Goal: Transaction & Acquisition: Purchase product/service

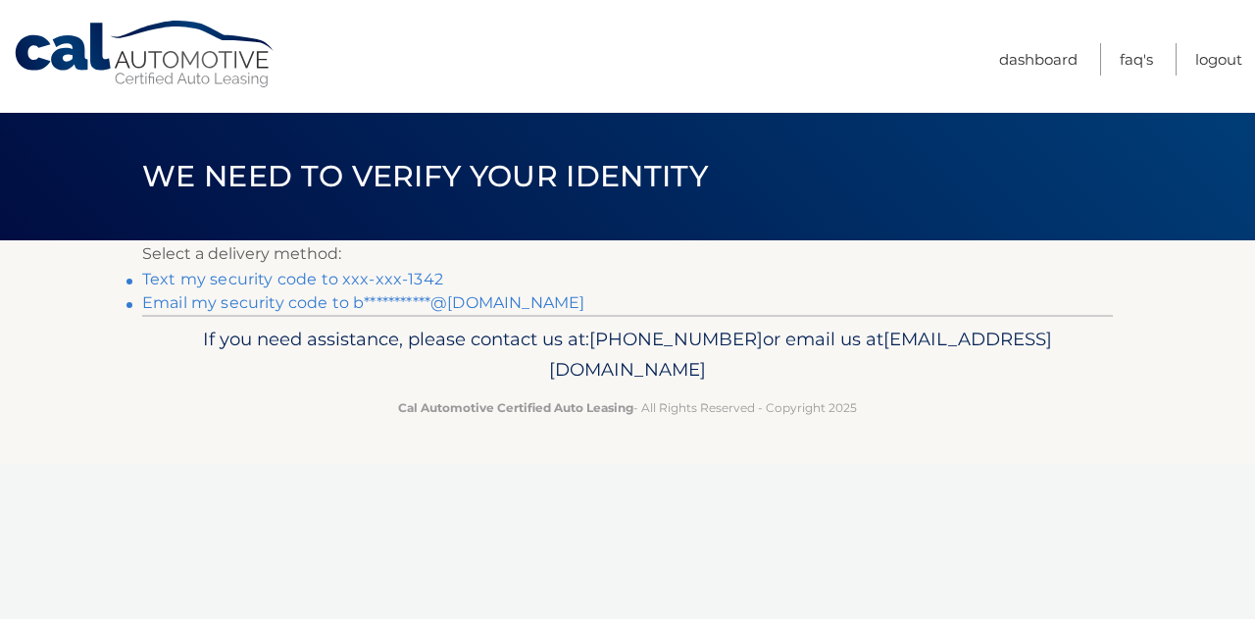
click at [386, 280] on link "Text my security code to xxx-xxx-1342" at bounding box center [292, 279] width 301 height 19
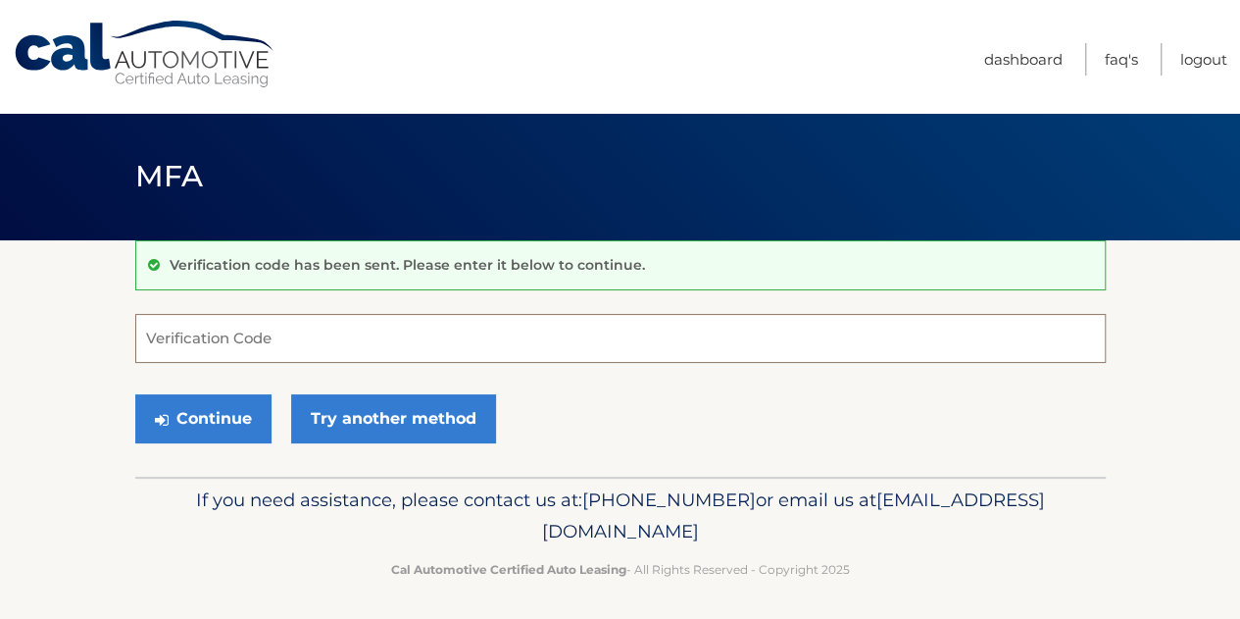
click at [367, 336] on input "Verification Code" at bounding box center [620, 338] width 971 height 49
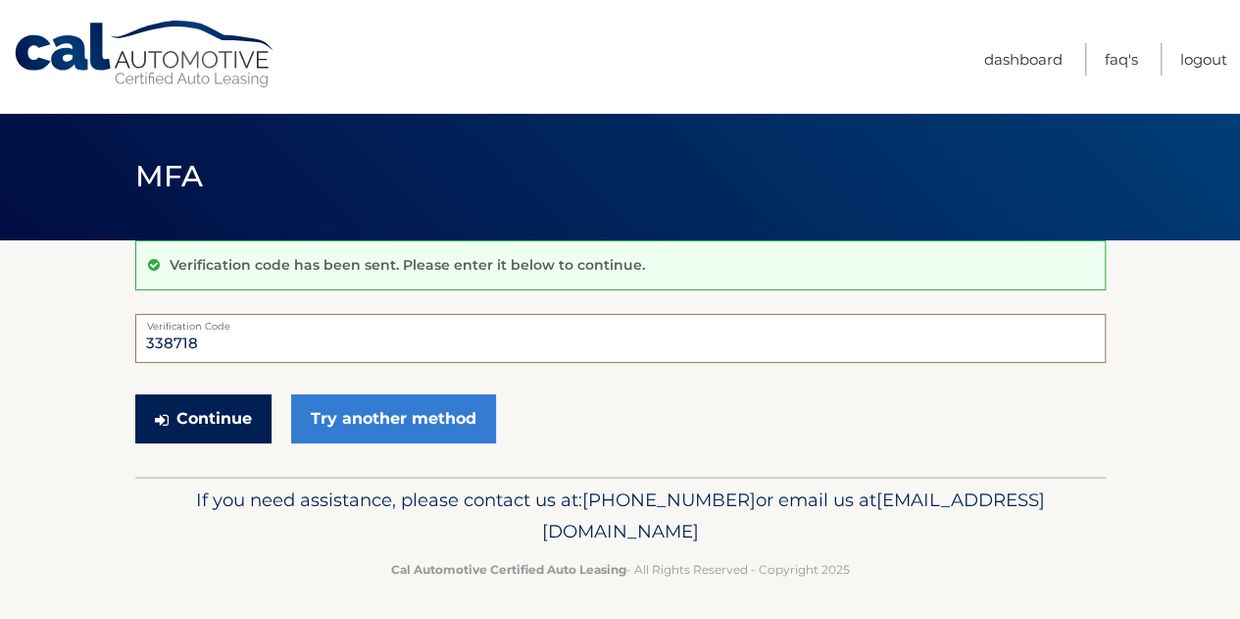
type input "338718"
click at [210, 403] on button "Continue" at bounding box center [203, 418] width 136 height 49
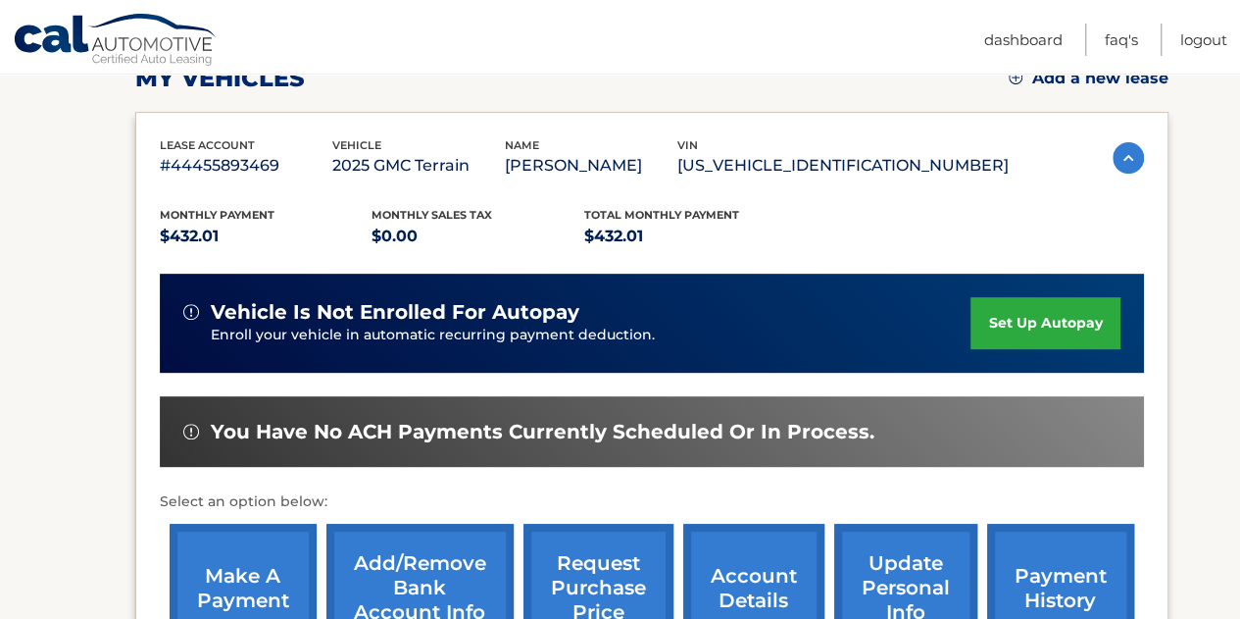
scroll to position [392, 0]
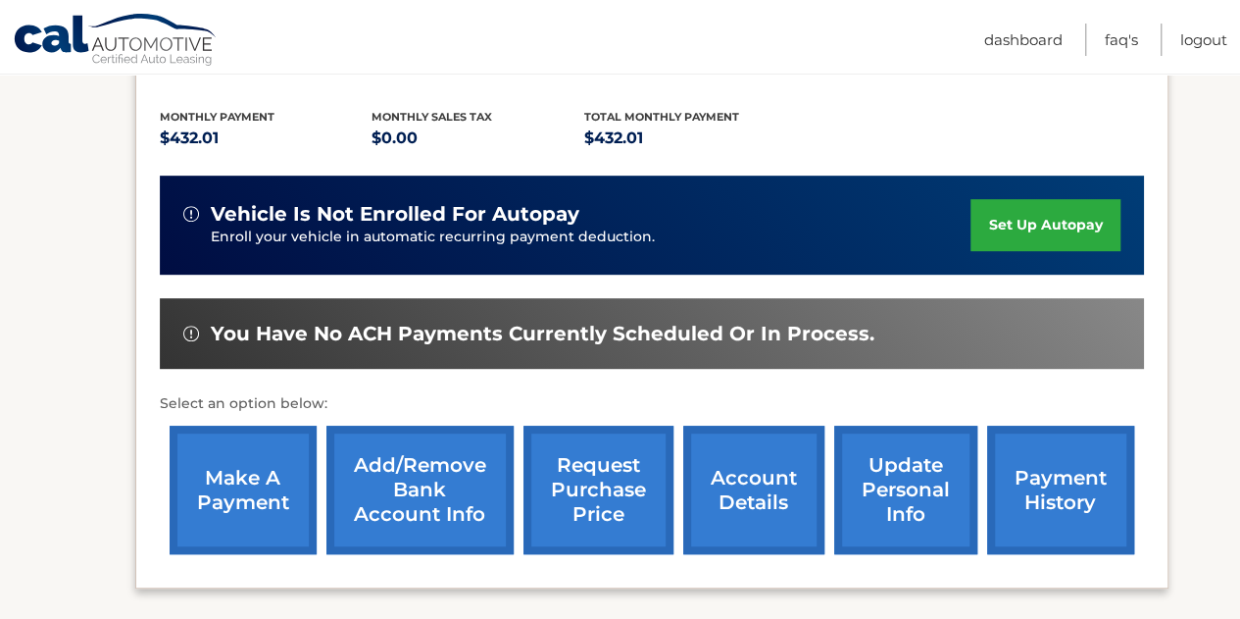
click at [241, 509] on link "make a payment" at bounding box center [243, 490] width 147 height 128
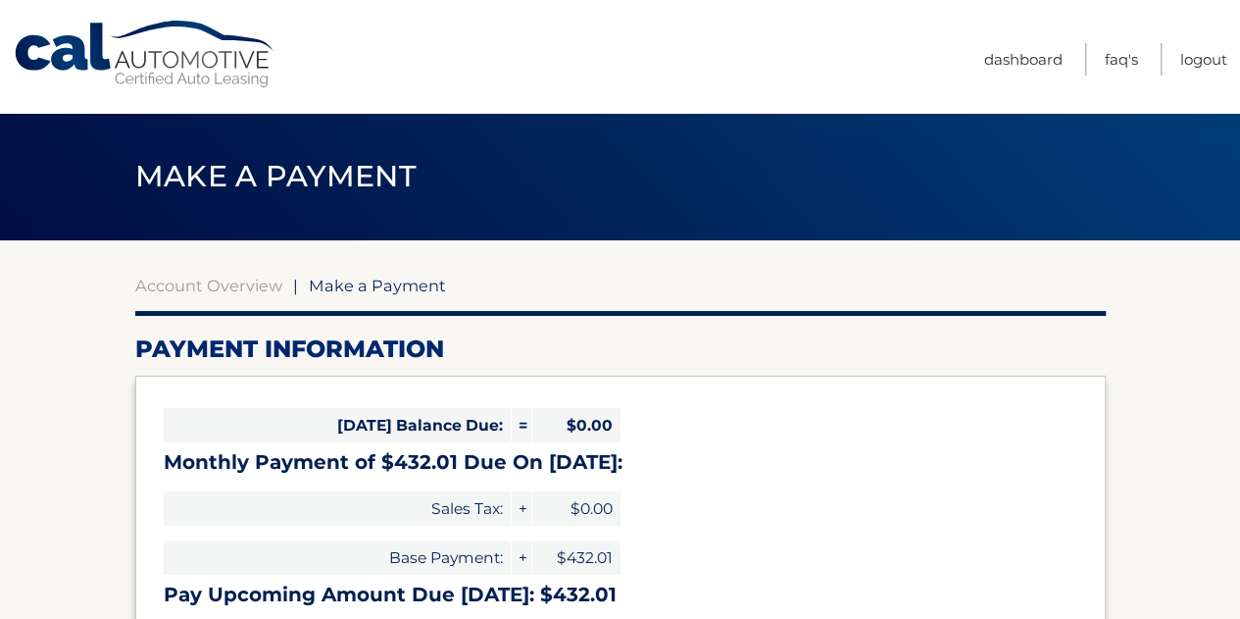
select select "ZTU3YTcwNjctZDYxOC00NTg5LTgyOTQtY2ZlMDJjY2QxNGFk"
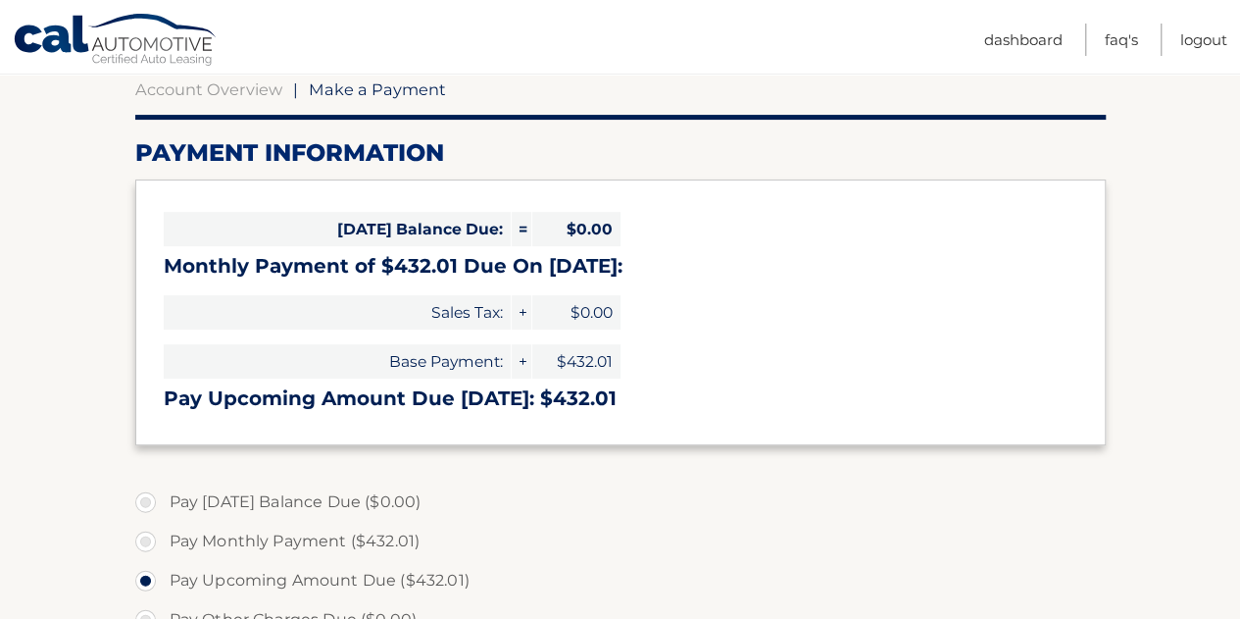
scroll to position [294, 0]
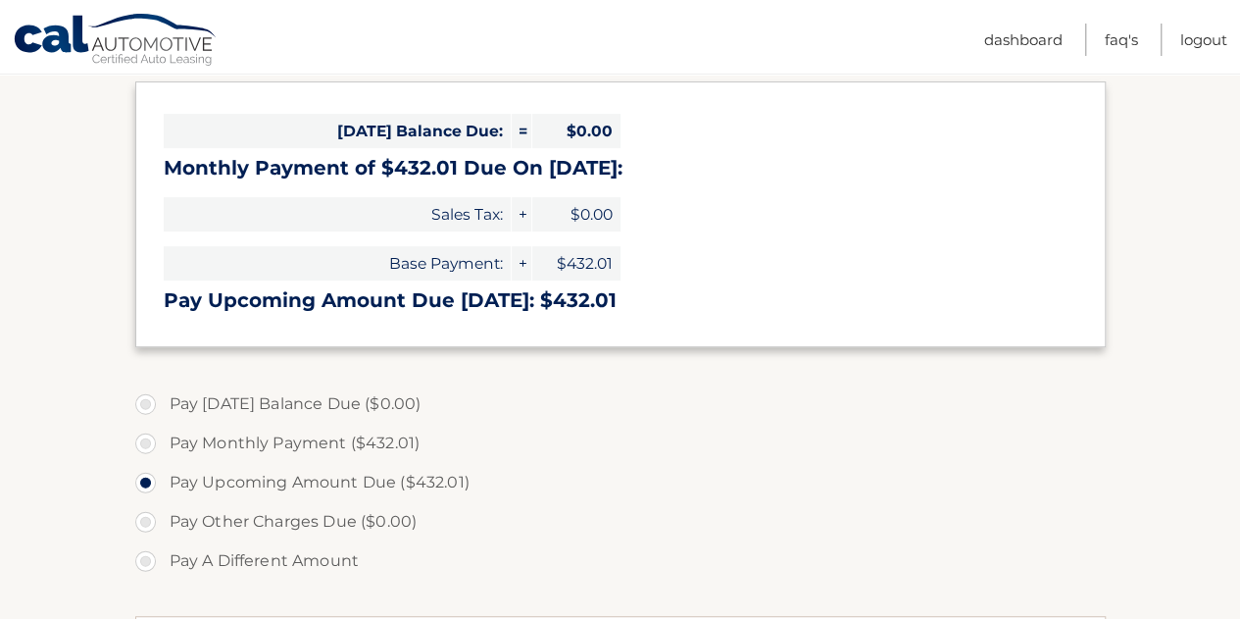
click at [151, 444] on label "Pay Monthly Payment ($432.01)" at bounding box center [620, 443] width 971 height 39
click at [151, 444] on input "Pay Monthly Payment ($432.01)" at bounding box center [153, 439] width 20 height 31
radio input "true"
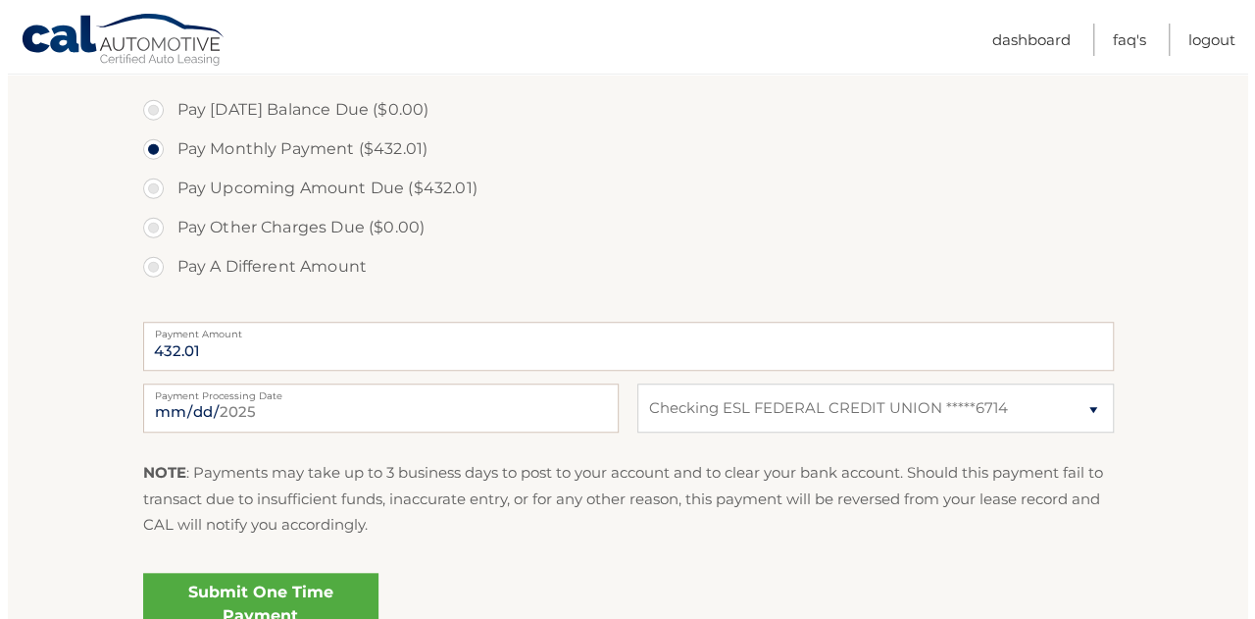
scroll to position [686, 0]
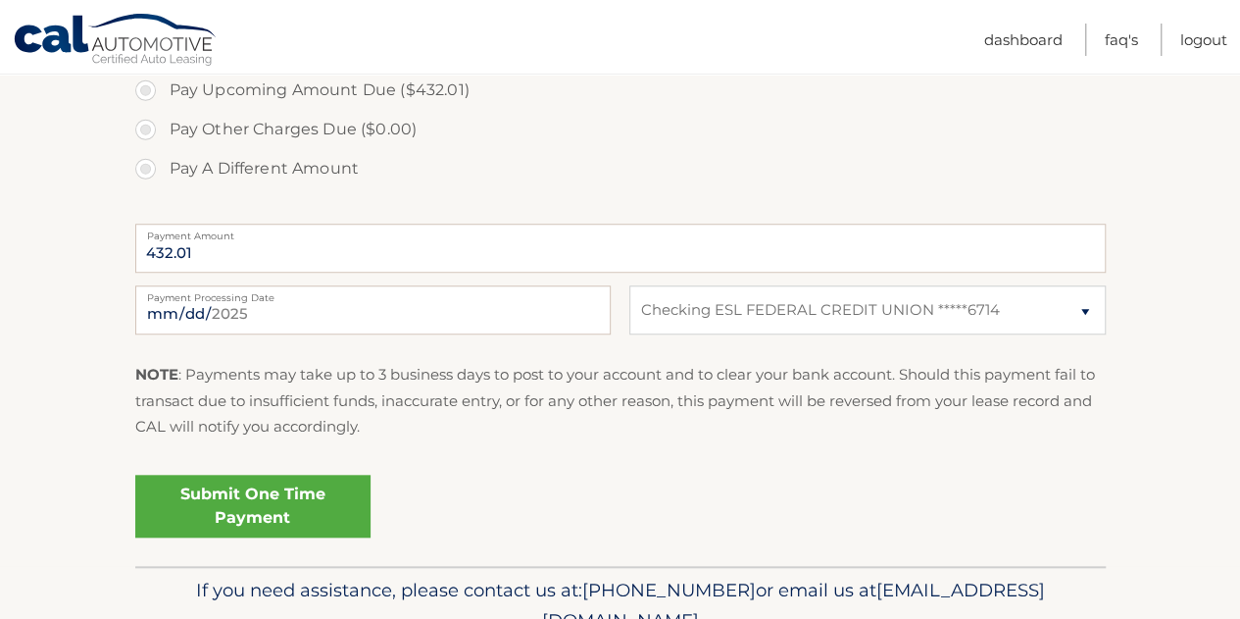
click at [255, 500] on link "Submit One Time Payment" at bounding box center [252, 506] width 235 height 63
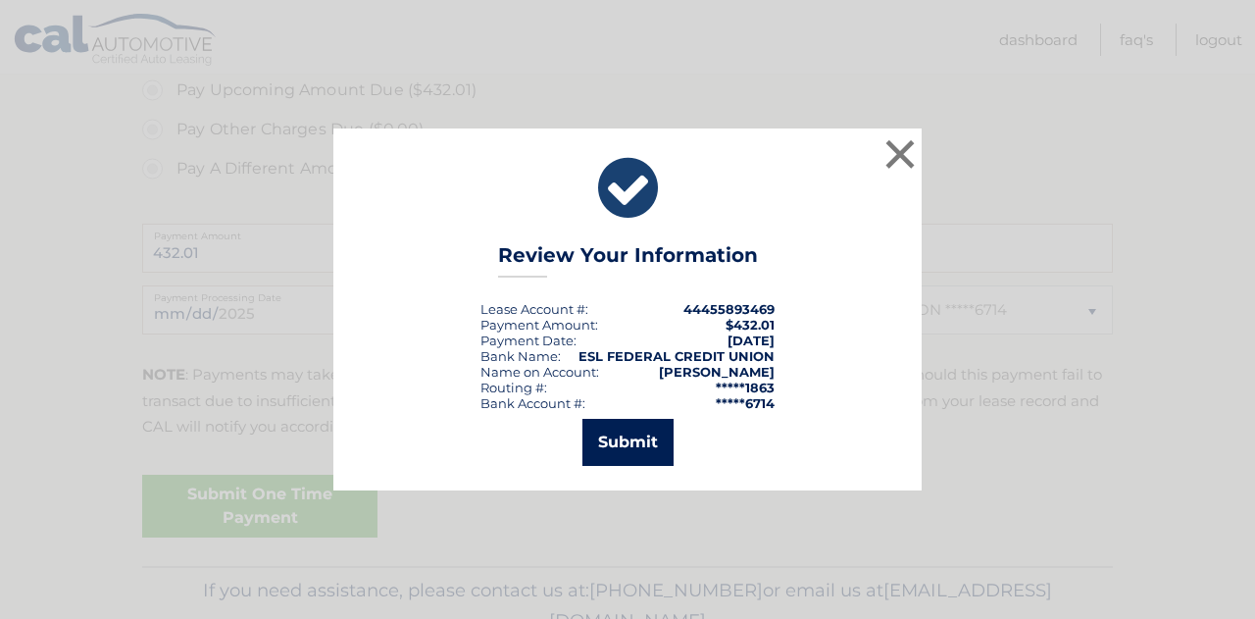
click at [628, 429] on button "Submit" at bounding box center [627, 442] width 91 height 47
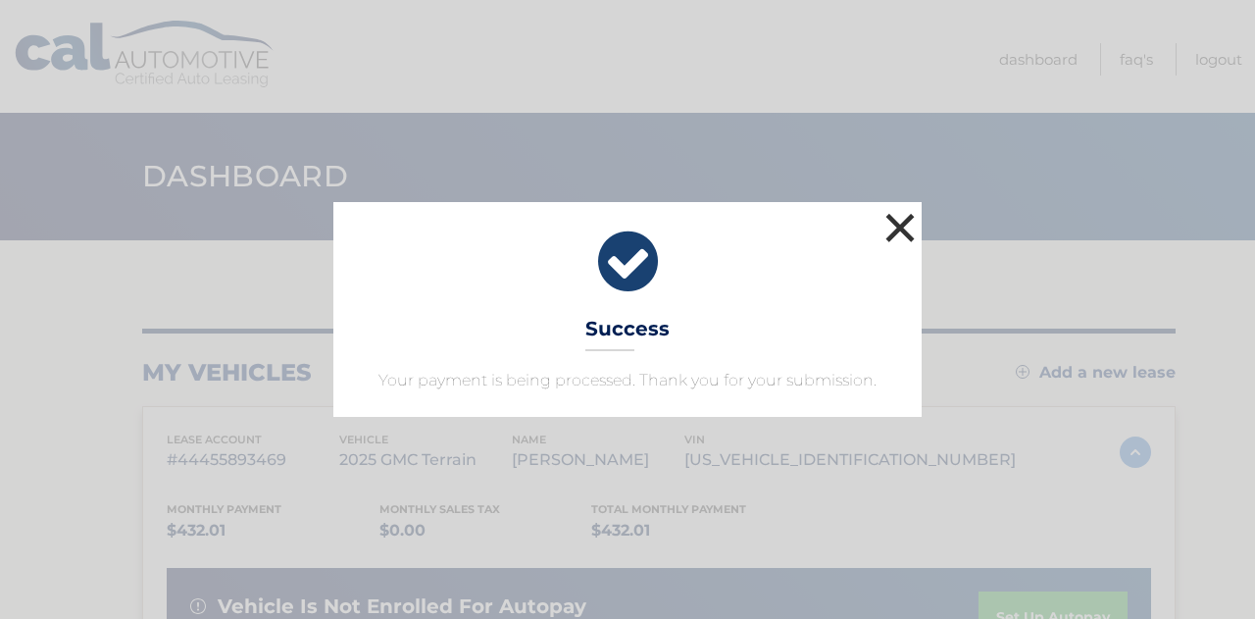
click at [900, 225] on button "×" at bounding box center [900, 227] width 39 height 39
